Goal: Task Accomplishment & Management: Use online tool/utility

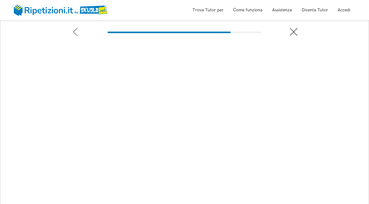
click at [291, 34] on icon at bounding box center [294, 32] width 8 height 8
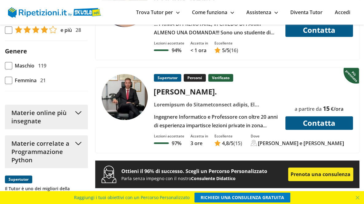
scroll to position [492, 0]
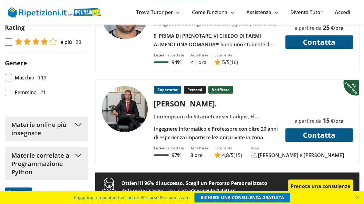
click at [129, 106] on img at bounding box center [125, 109] width 46 height 46
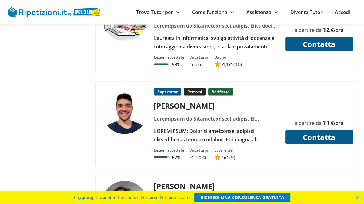
scroll to position [996, 0]
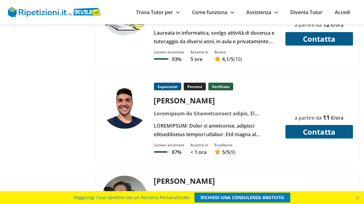
click at [227, 149] on span "5 /5" at bounding box center [225, 152] width 7 height 7
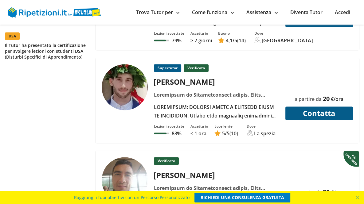
scroll to position [736, 0]
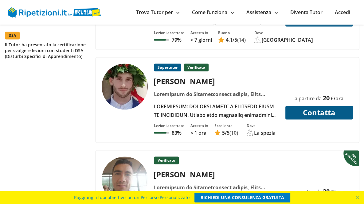
click at [322, 109] on button "Contatta" at bounding box center [320, 113] width 68 height 14
